Goal: Transaction & Acquisition: Purchase product/service

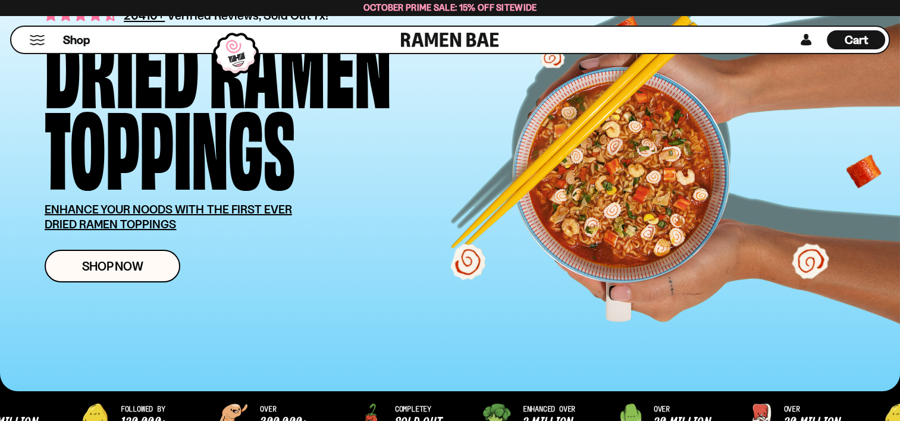
scroll to position [158, 0]
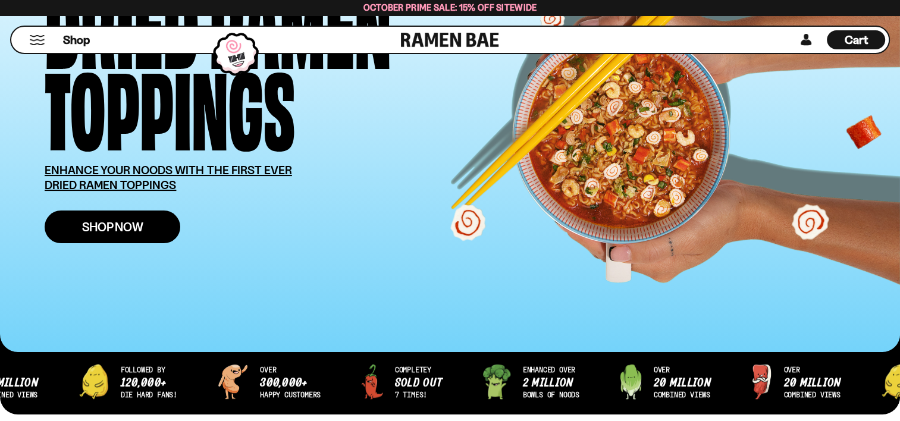
click at [136, 229] on span "Shop Now" at bounding box center [112, 227] width 61 height 12
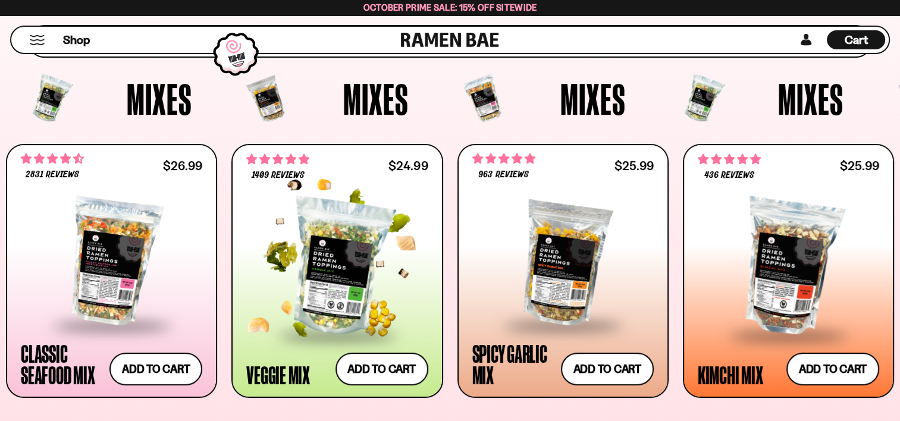
scroll to position [416, 0]
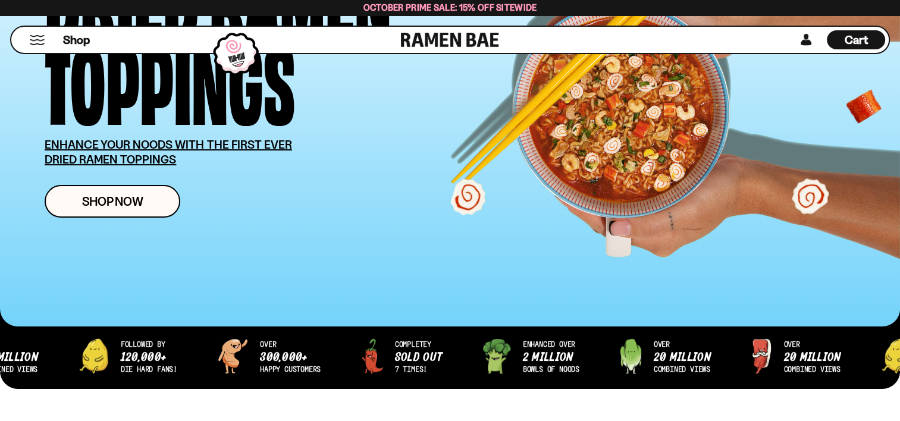
scroll to position [184, 0]
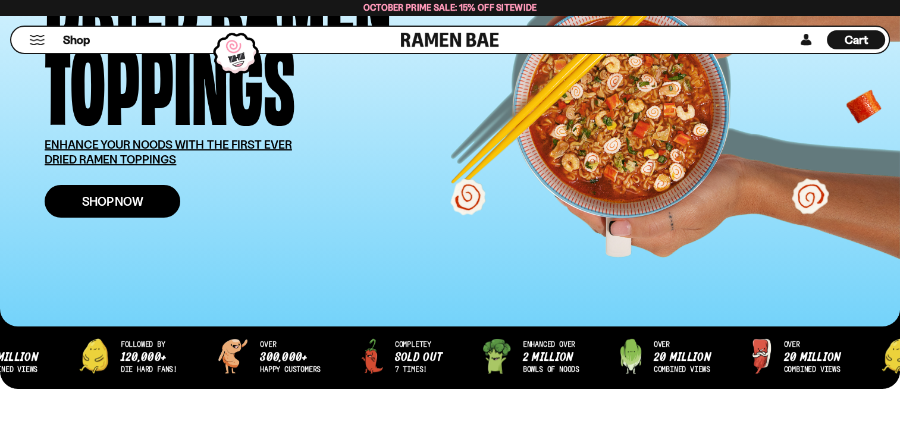
click at [140, 191] on link "Shop Now" at bounding box center [113, 201] width 136 height 33
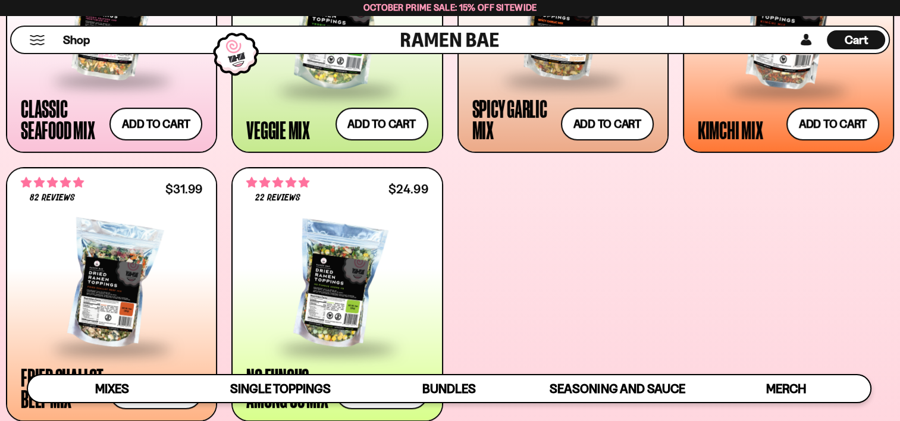
scroll to position [654, 0]
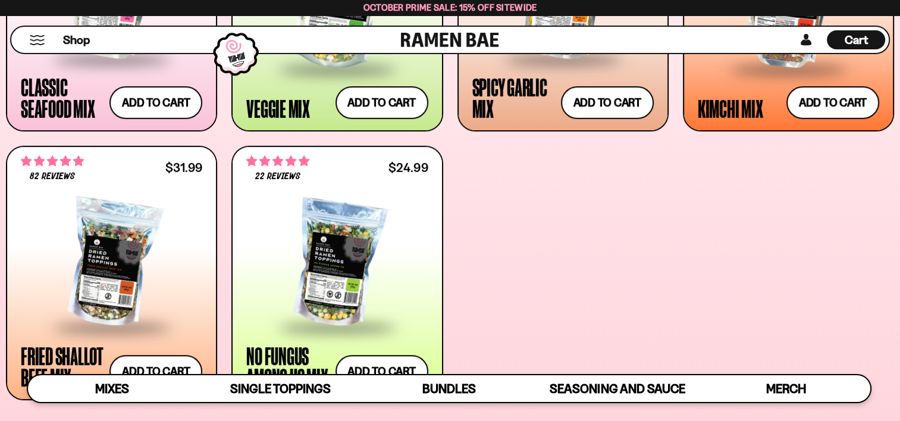
click at [586, 340] on div "**********" at bounding box center [450, 139] width 888 height 523
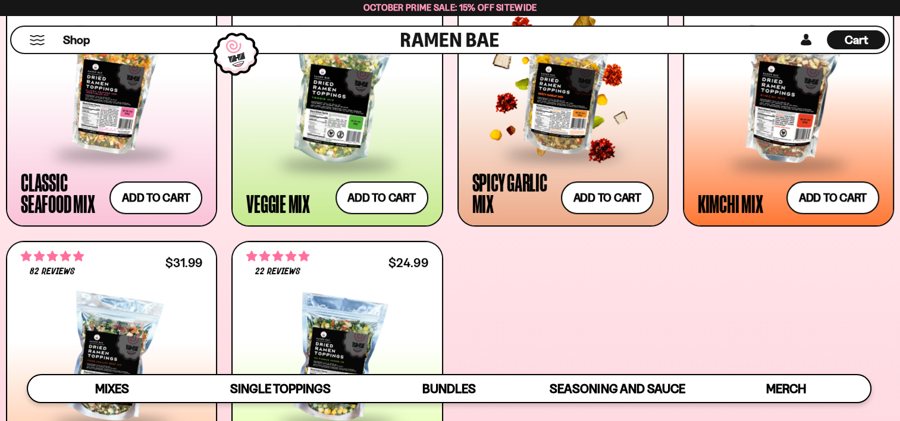
scroll to position [555, 0]
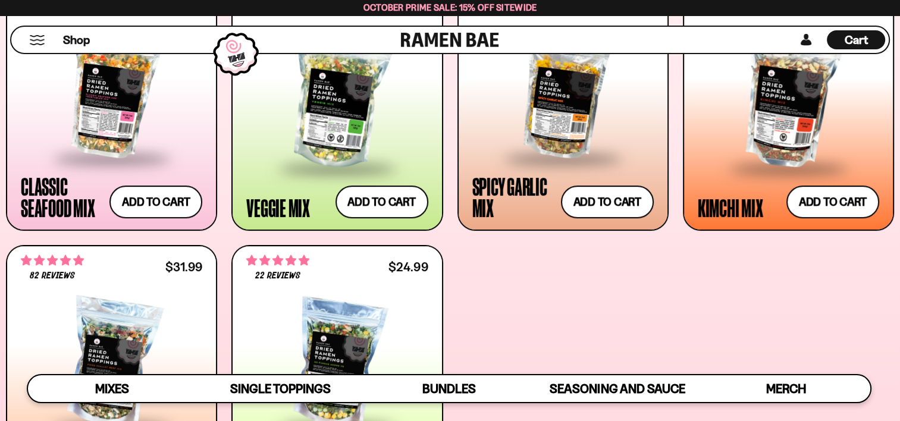
click at [569, 4] on div "October Prime Sale: 15% off Sitewide" at bounding box center [450, 7] width 900 height 15
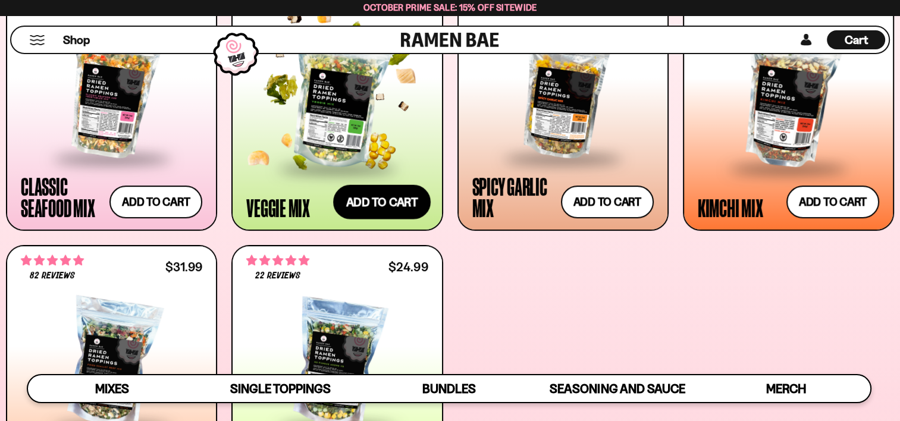
click at [376, 206] on button "Add to cart Add ― Regular price $24.99 Regular price Sale price $24.99 Unit pri…" at bounding box center [382, 202] width 98 height 34
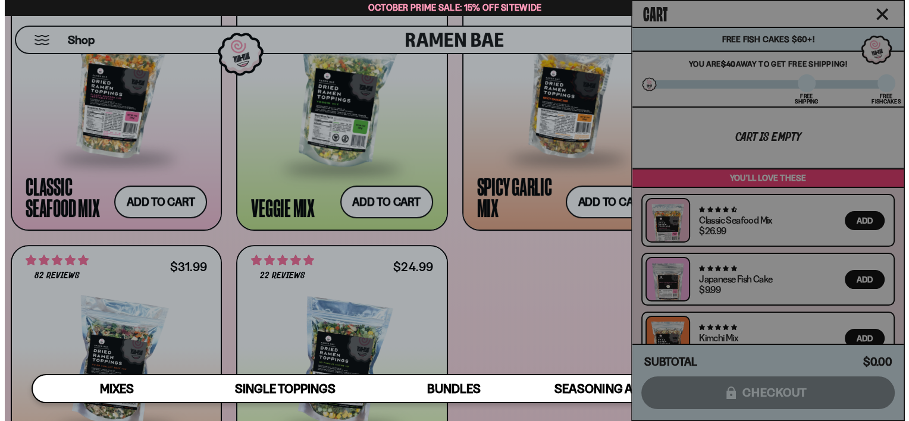
scroll to position [557, 0]
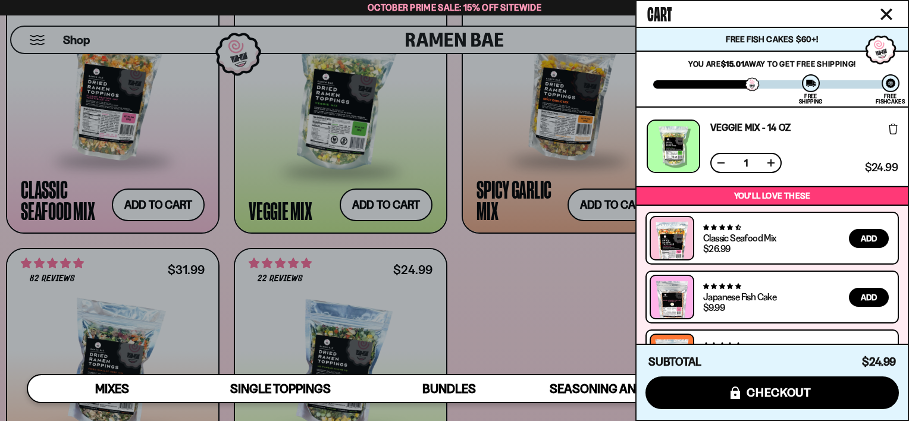
click at [173, 185] on div at bounding box center [454, 210] width 909 height 421
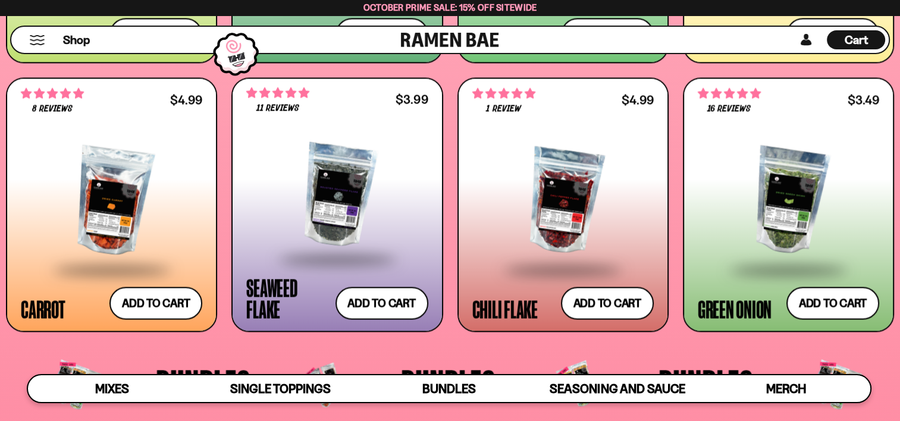
scroll to position [2161, 0]
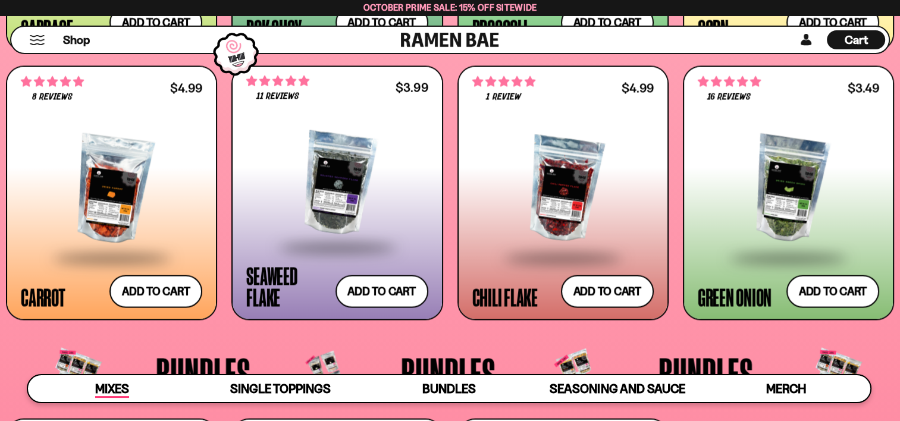
click at [124, 389] on span "Mixes" at bounding box center [112, 389] width 34 height 17
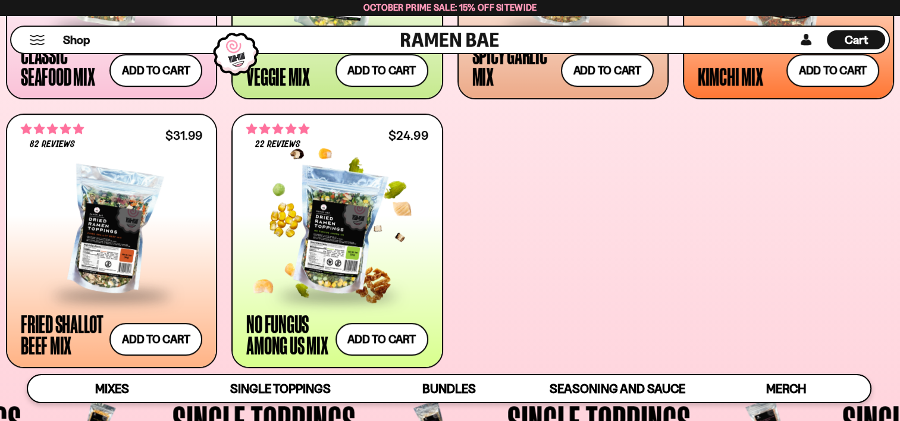
scroll to position [697, 0]
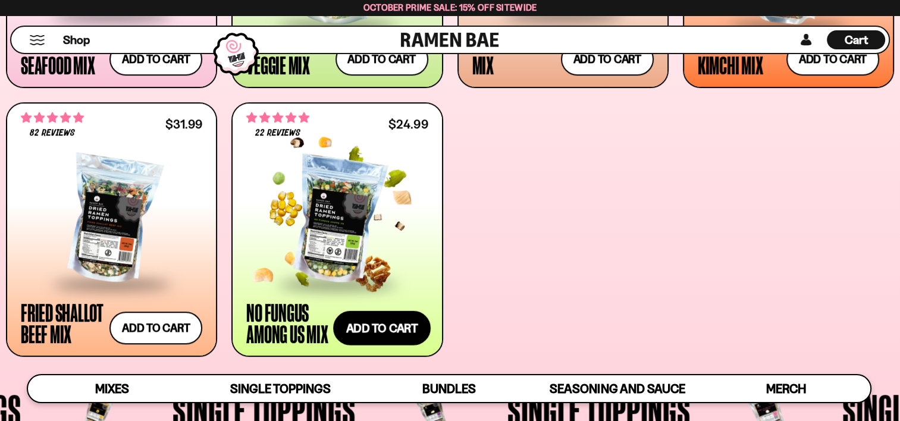
click at [352, 339] on button "Add to cart Add ― Regular price $24.99 Regular price Sale price $24.99 Unit pri…" at bounding box center [382, 327] width 98 height 34
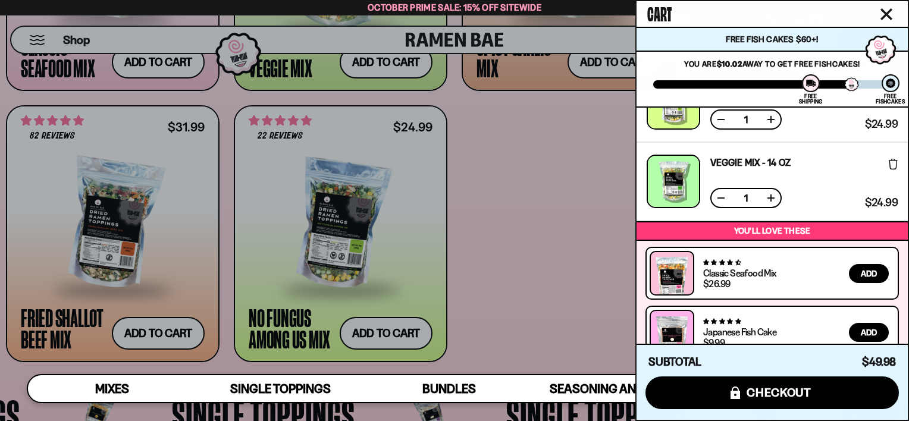
scroll to position [122, 0]
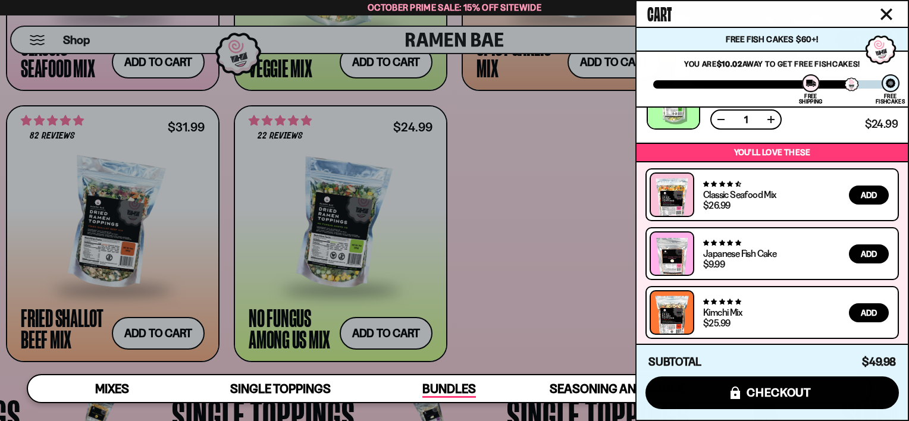
click at [444, 388] on span "Bundles" at bounding box center [449, 389] width 54 height 17
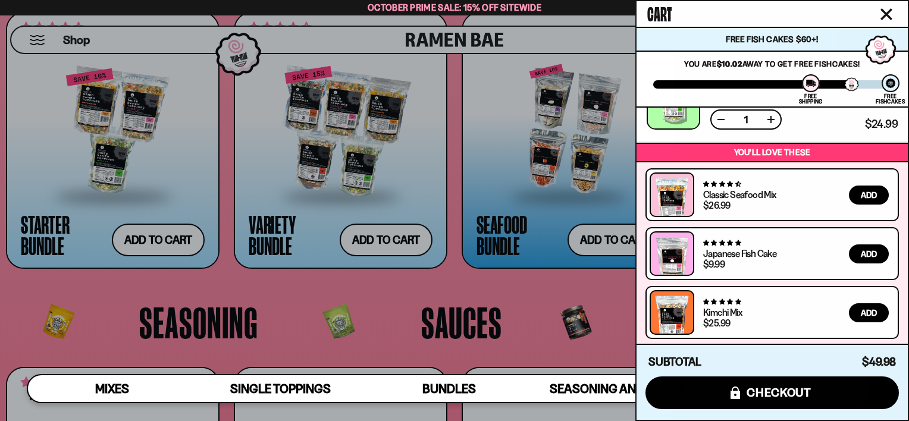
scroll to position [82, 0]
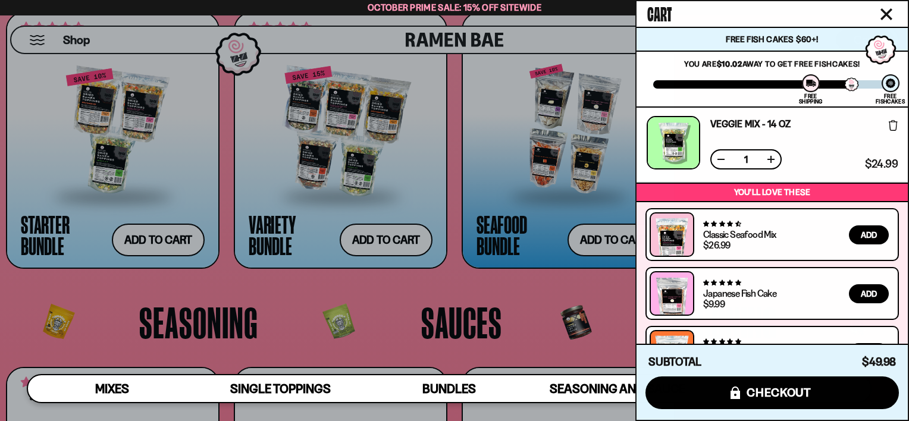
click at [102, 130] on div at bounding box center [454, 210] width 909 height 421
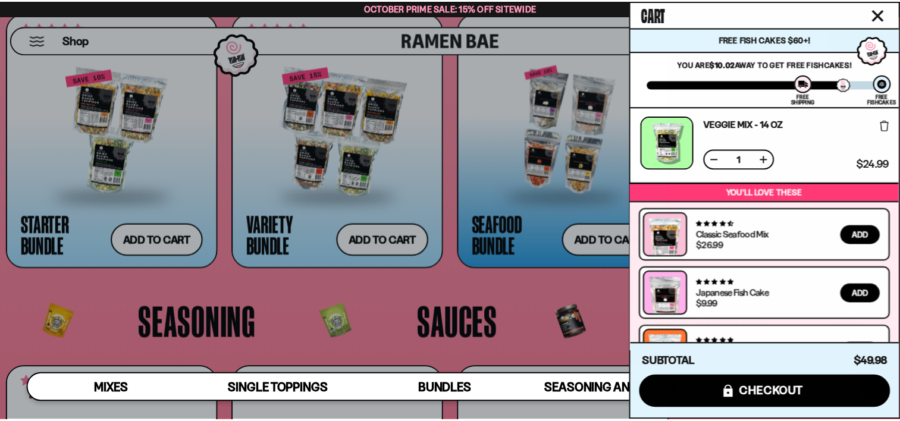
scroll to position [2566, 0]
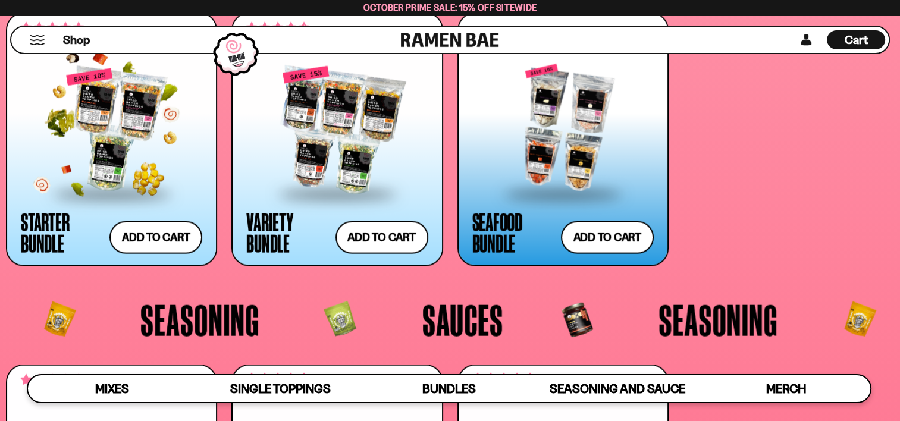
click at [102, 130] on div at bounding box center [111, 130] width 181 height 125
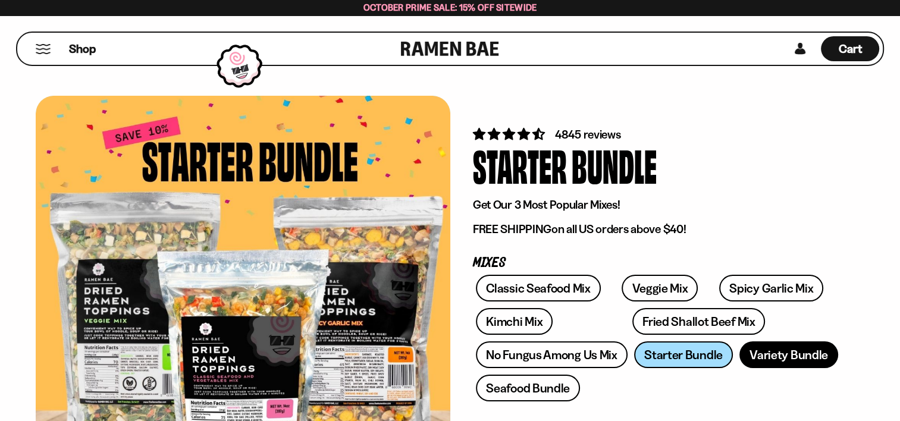
click at [762, 353] on link "Variety Bundle" at bounding box center [788, 354] width 99 height 27
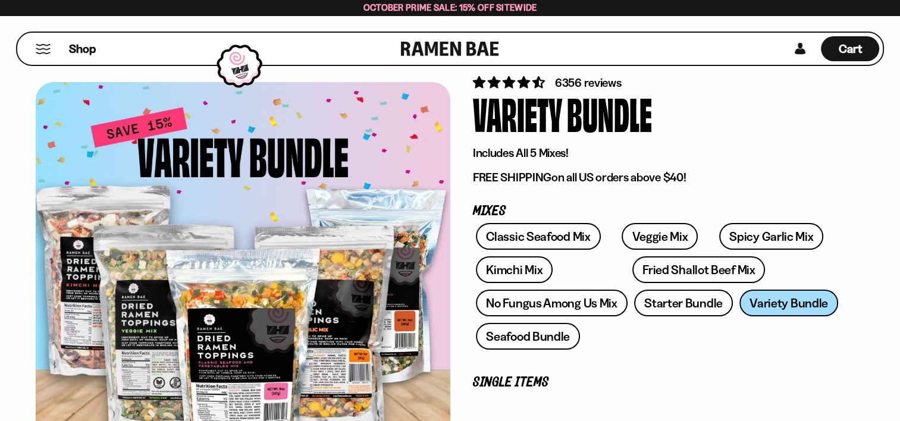
scroll to position [59, 0]
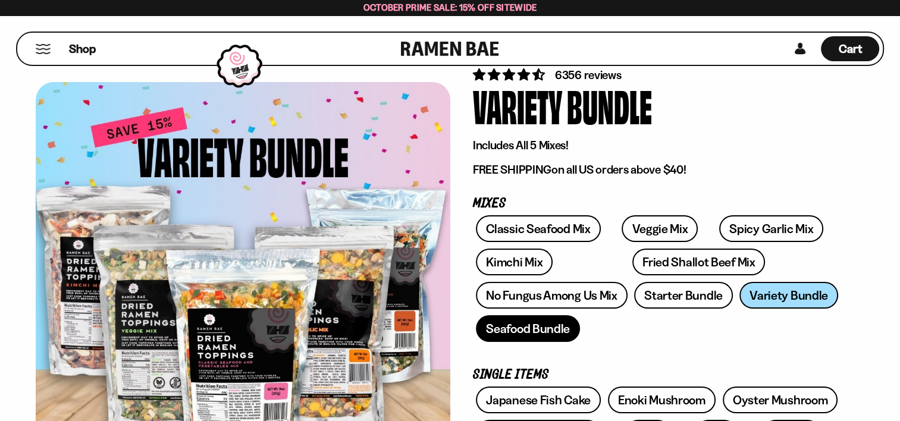
click at [520, 331] on link "Seafood Bundle" at bounding box center [528, 328] width 104 height 27
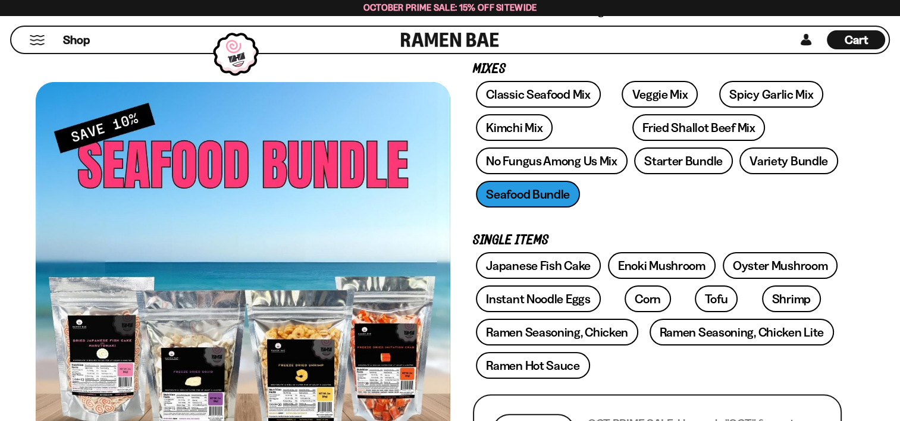
scroll to position [178, 0]
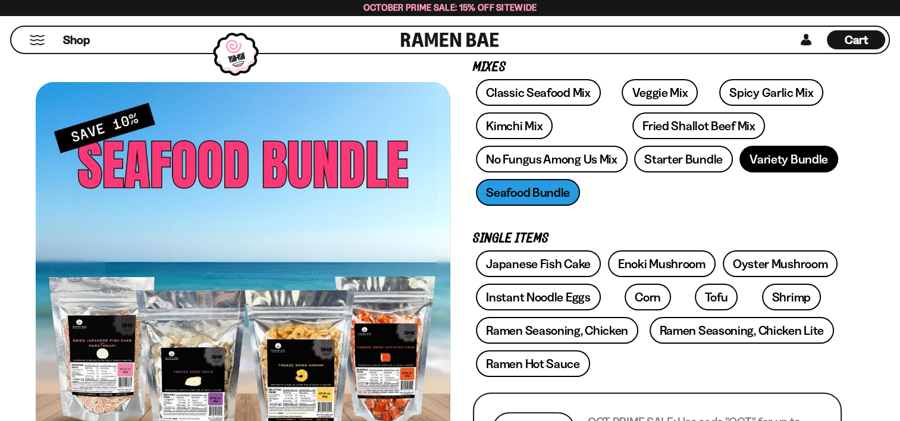
click at [780, 164] on link "Variety Bundle" at bounding box center [788, 159] width 99 height 27
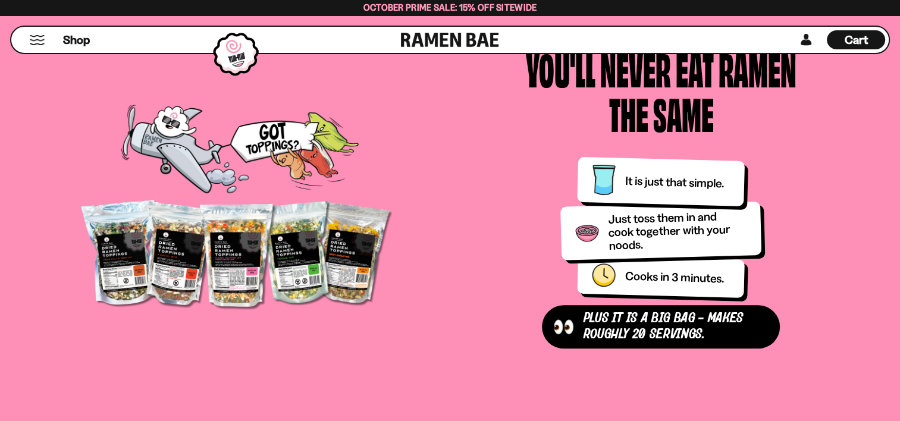
scroll to position [1195, 0]
